Goal: Book appointment/travel/reservation

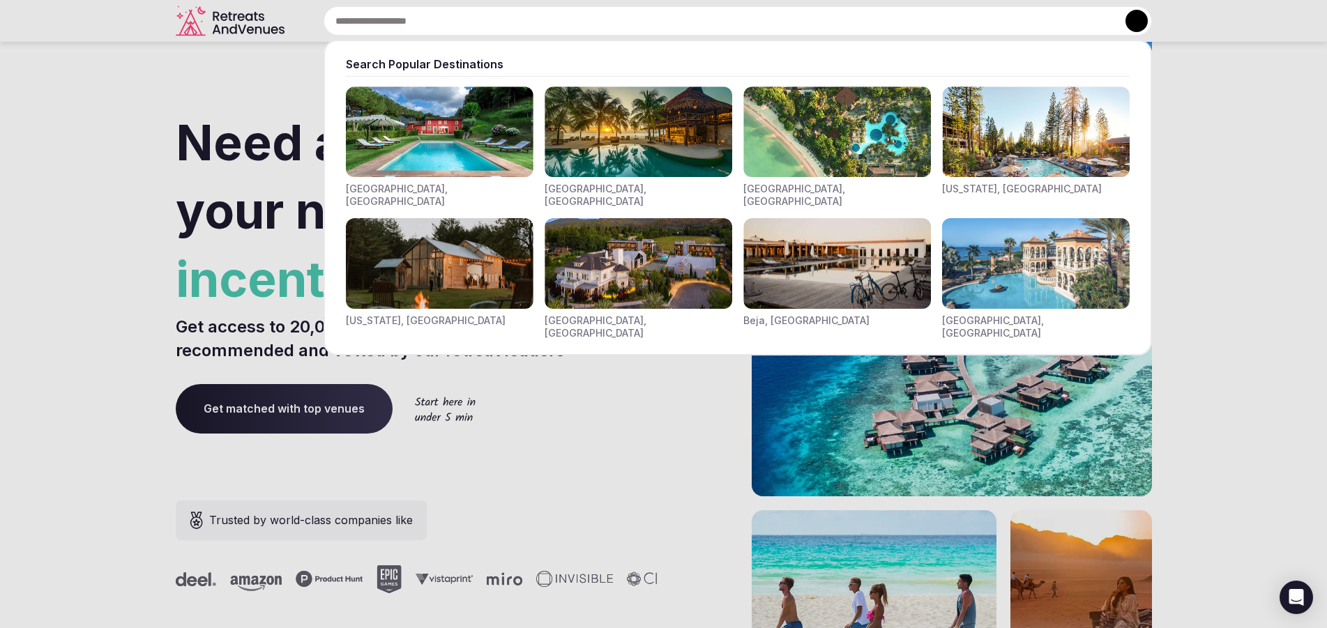
click at [346, 28] on input "text" at bounding box center [737, 20] width 828 height 29
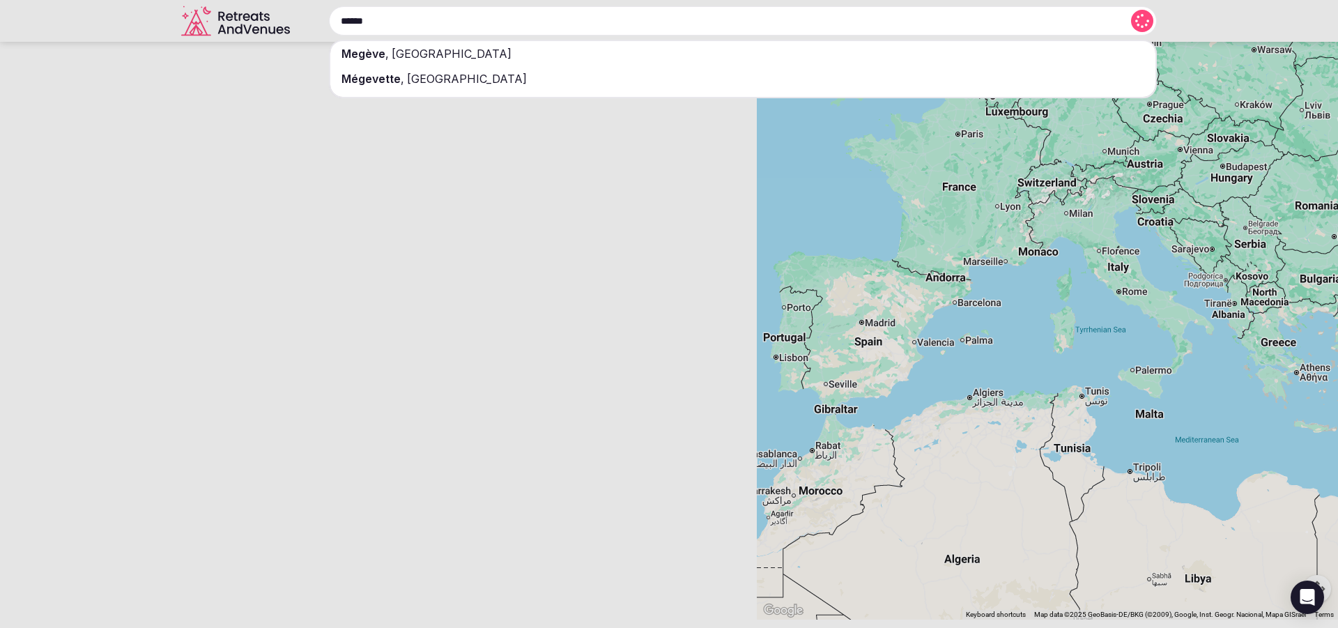
type input "******"
click at [402, 56] on span "[GEOGRAPHIC_DATA]" at bounding box center [450, 54] width 123 height 14
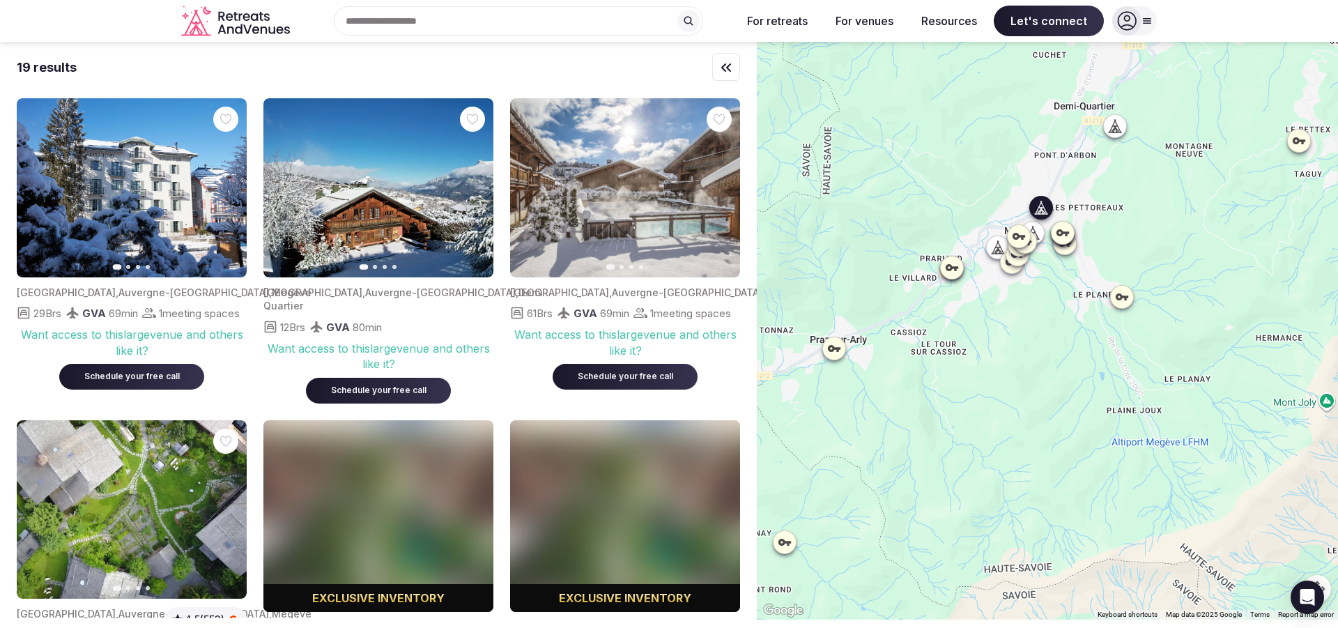
click at [719, 184] on icon "button" at bounding box center [720, 188] width 11 height 11
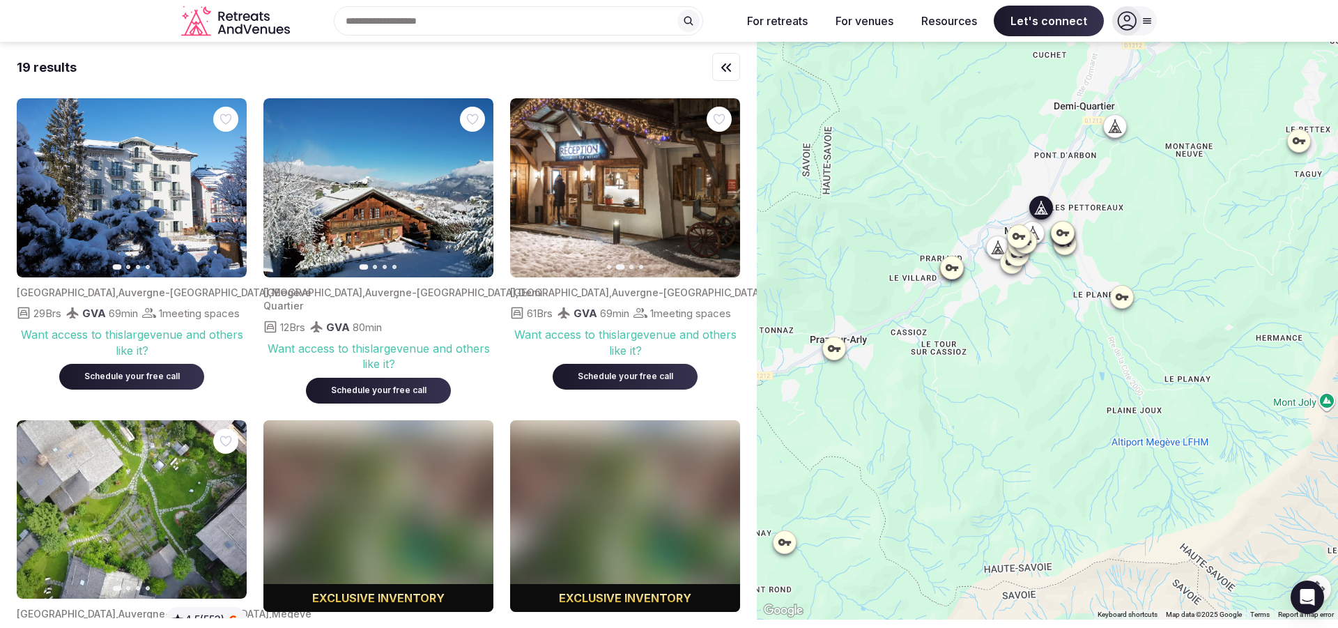
click at [721, 190] on icon "button" at bounding box center [722, 188] width 6 height 10
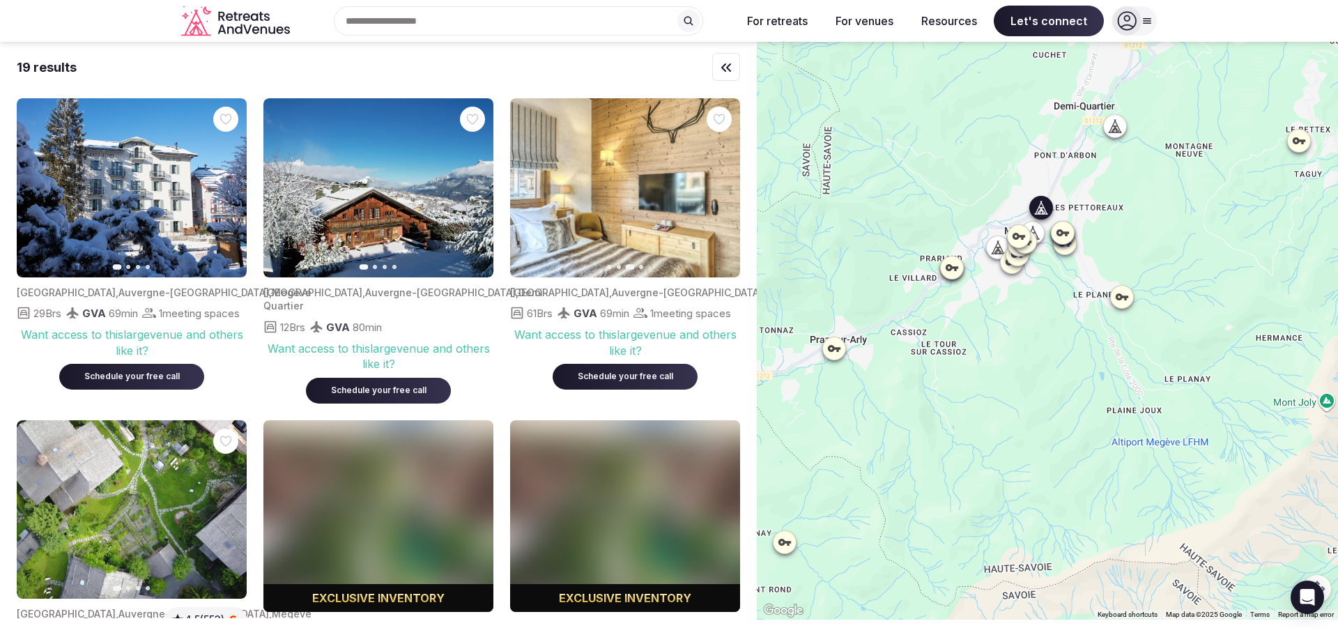
click at [721, 190] on icon "button" at bounding box center [722, 188] width 6 height 10
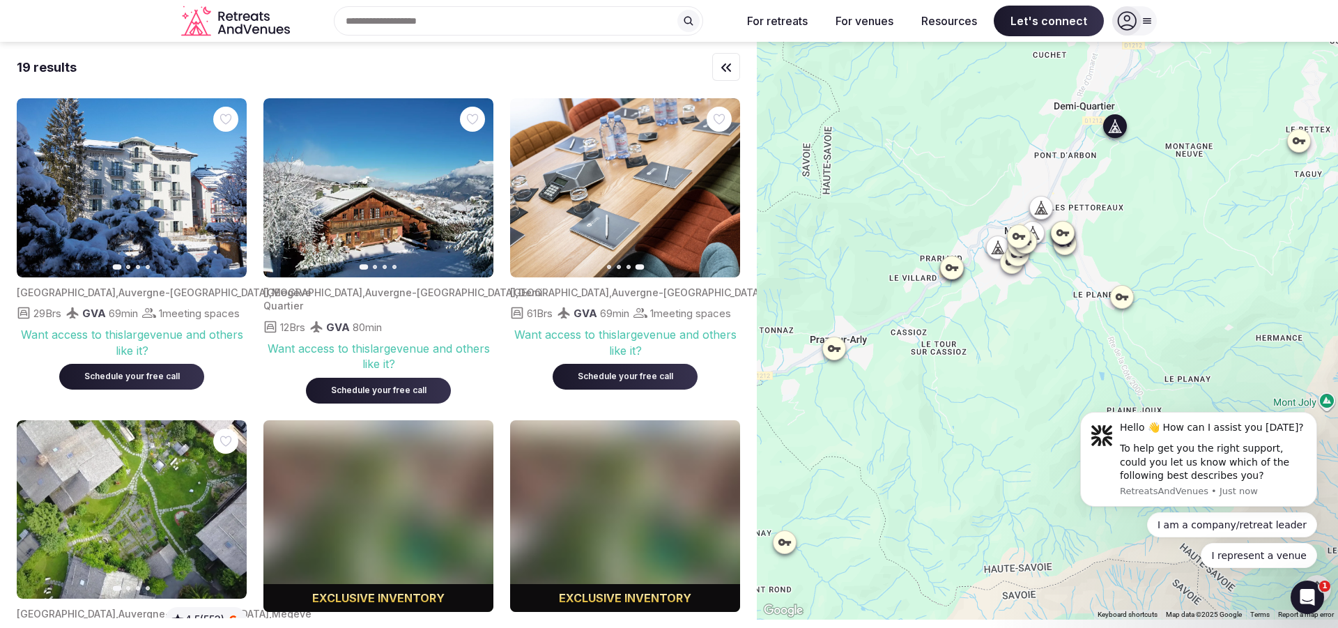
click at [477, 188] on icon "button" at bounding box center [475, 188] width 6 height 10
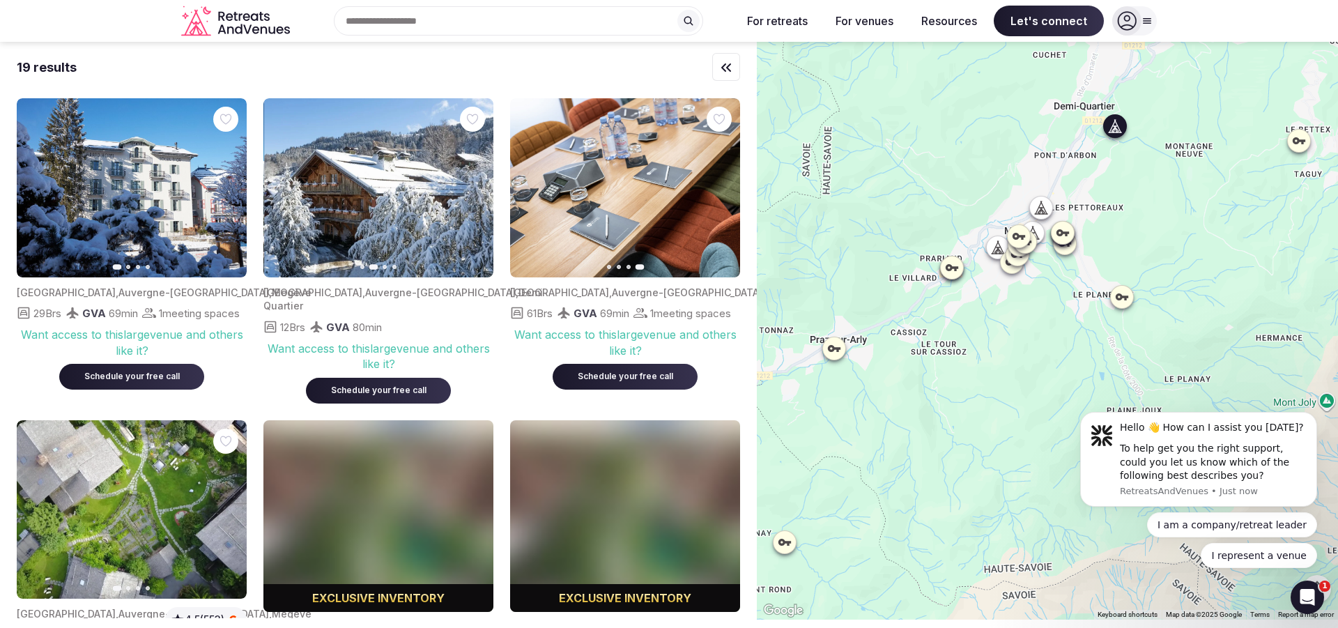
click at [477, 188] on icon "button" at bounding box center [475, 188] width 6 height 10
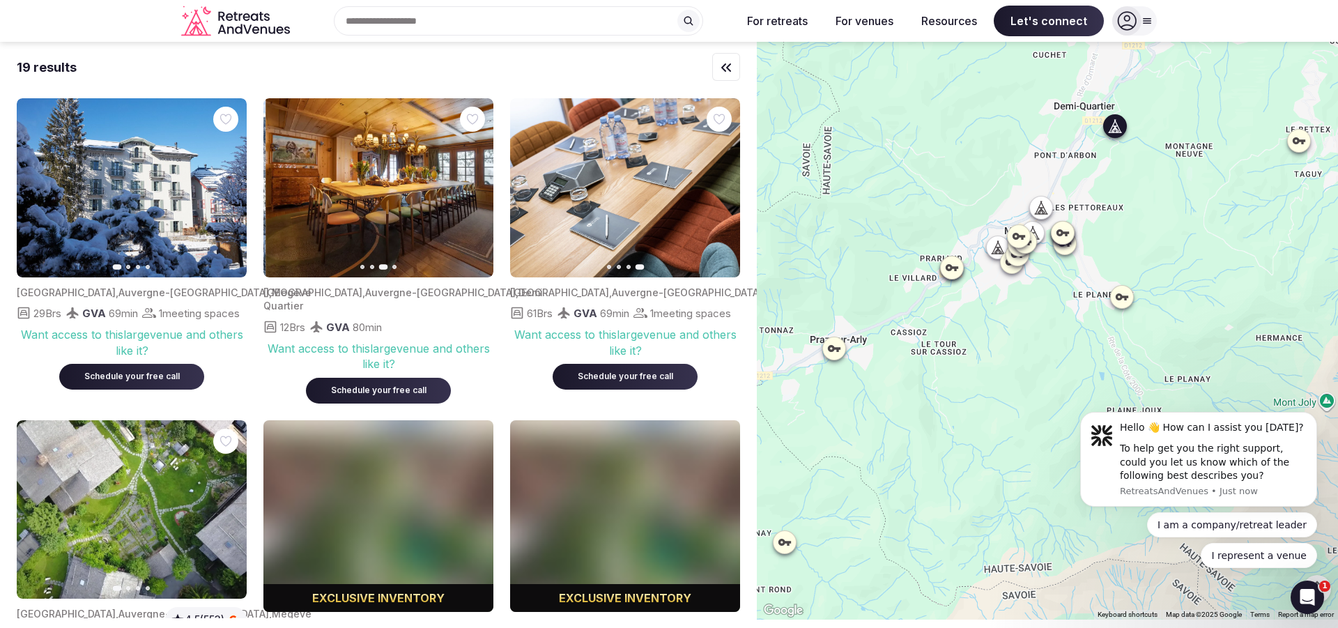
click at [477, 188] on icon "button" at bounding box center [475, 188] width 6 height 10
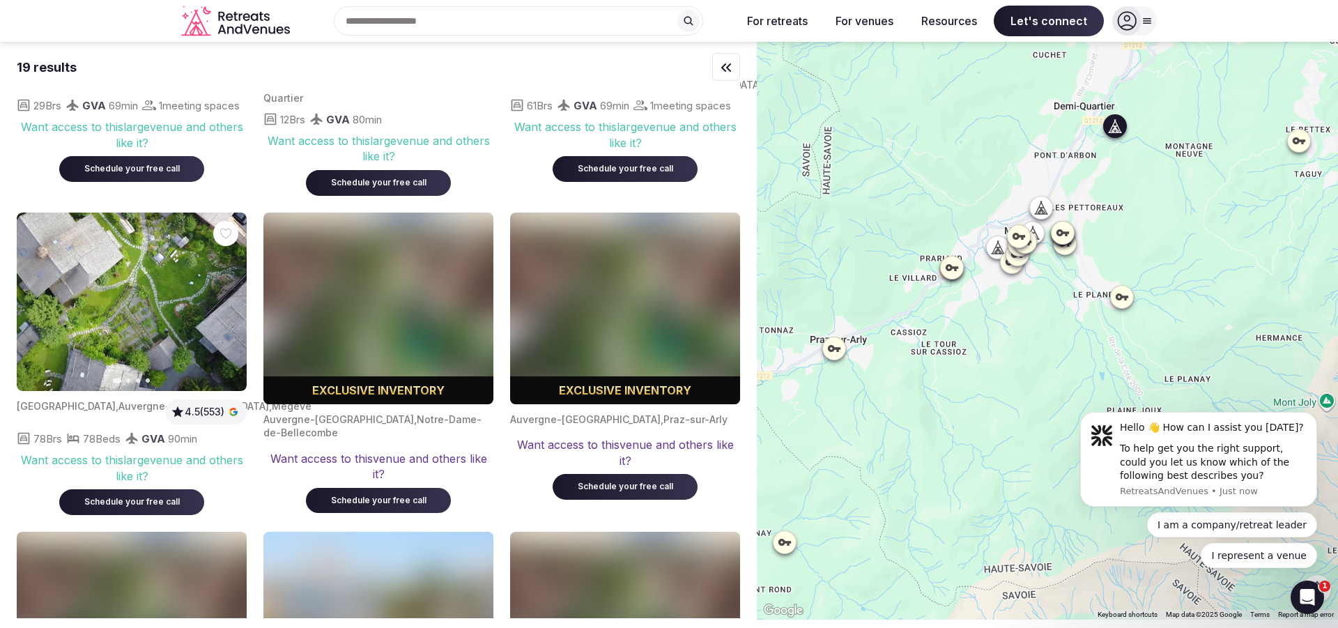
scroll to position [251, 0]
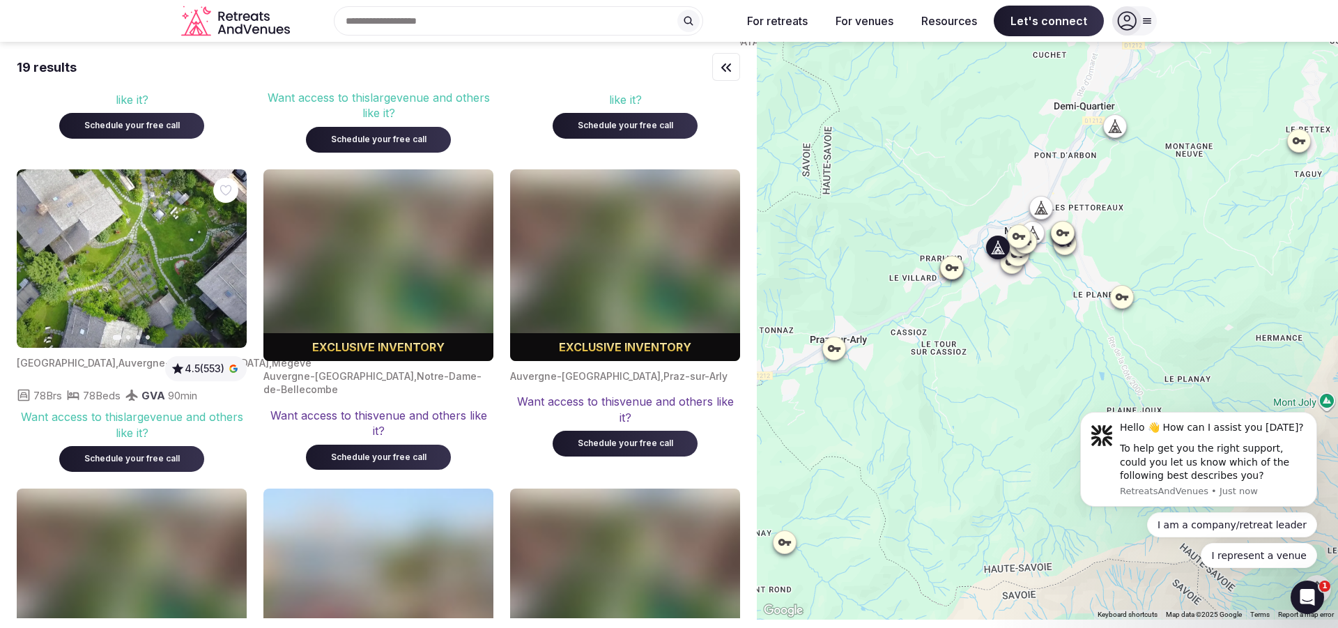
click at [225, 264] on icon "button" at bounding box center [227, 258] width 11 height 11
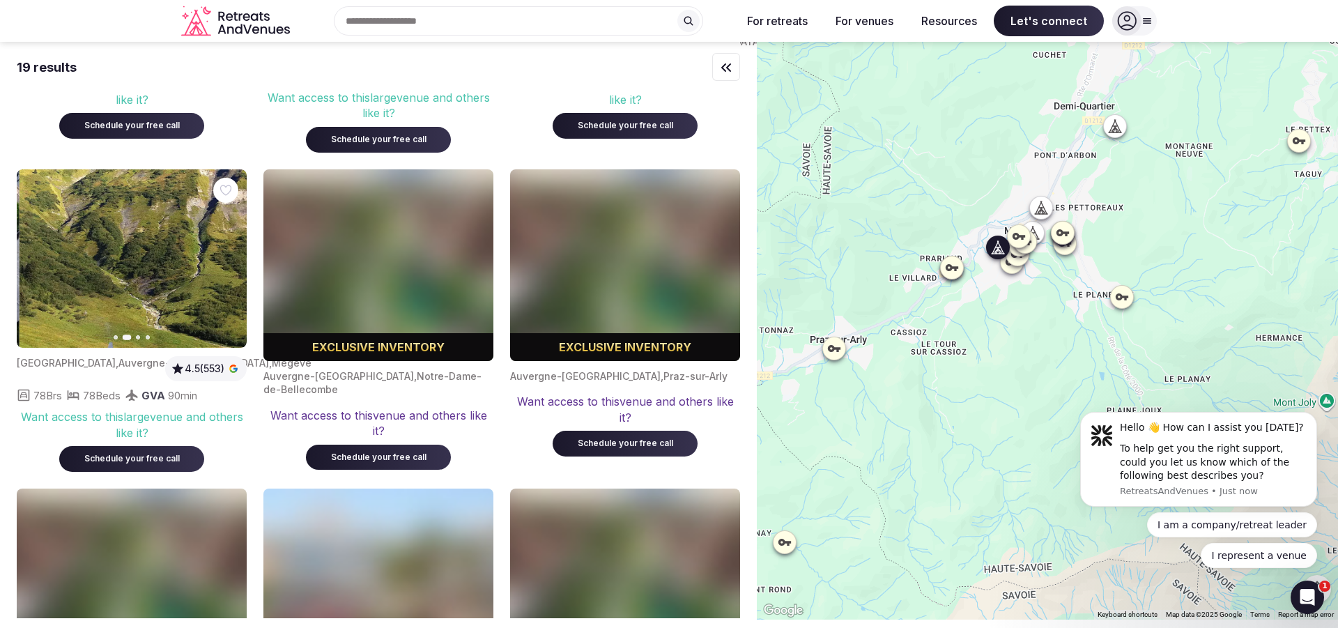
click at [225, 264] on icon "button" at bounding box center [227, 258] width 11 height 11
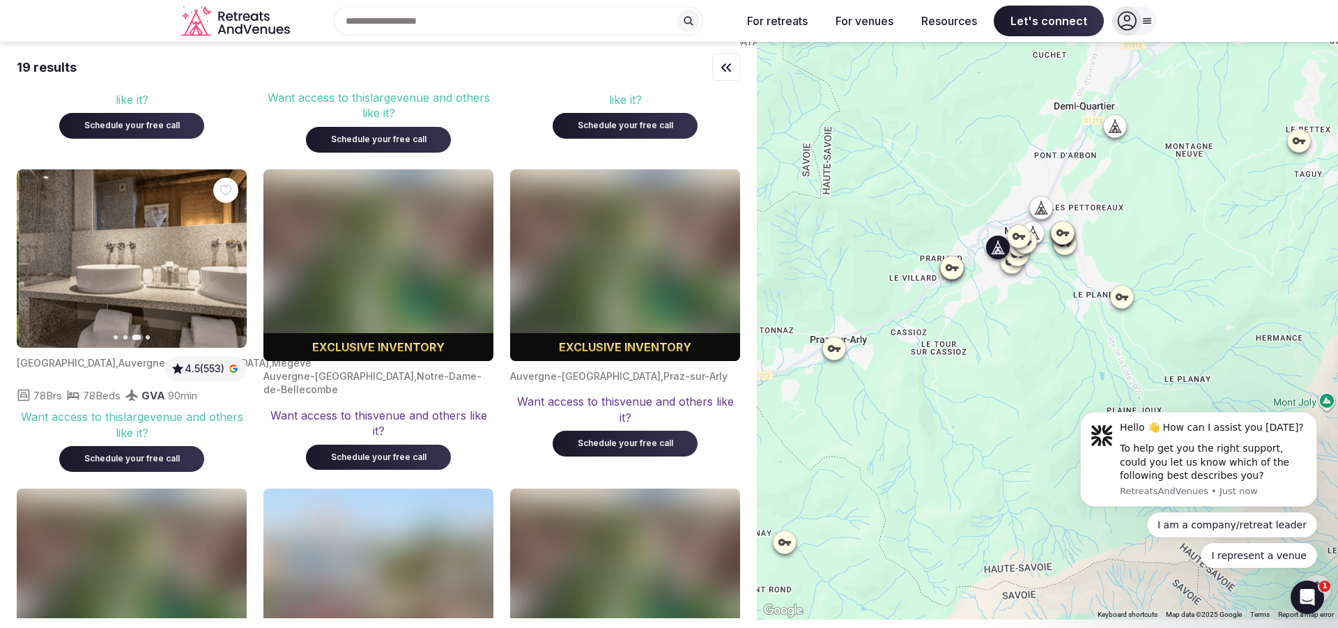
click at [225, 264] on icon "button" at bounding box center [227, 258] width 11 height 11
